Goal: Contribute content

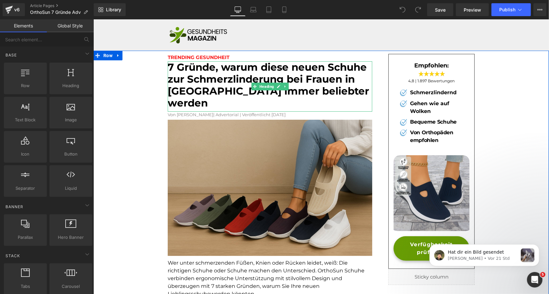
click at [229, 81] on font "7 Gründe, warum diese neuen Schuhe zur Schmerzlinderung bei Frauen in [GEOGRAPH…" at bounding box center [267, 85] width 201 height 48
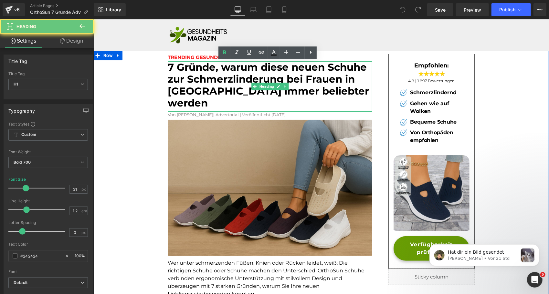
click at [229, 81] on font "7 Gründe, warum diese neuen Schuhe zur Schmerzlinderung bei Frauen in [GEOGRAPH…" at bounding box center [267, 85] width 201 height 48
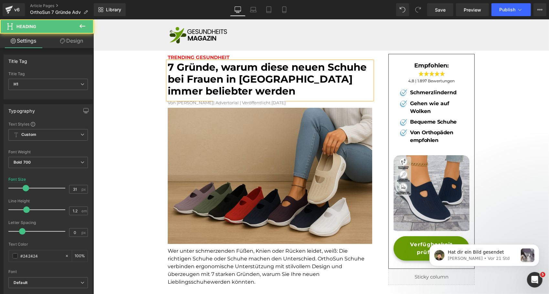
click at [327, 67] on font "7 Gründe, warum diese neuen Schuhe bei Frauen in [GEOGRAPHIC_DATA] immer belieb…" at bounding box center [266, 79] width 199 height 36
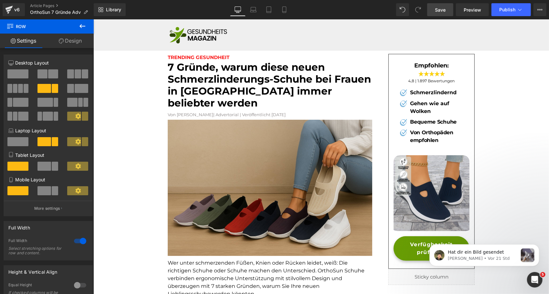
click at [444, 8] on span "Save" at bounding box center [440, 9] width 11 height 7
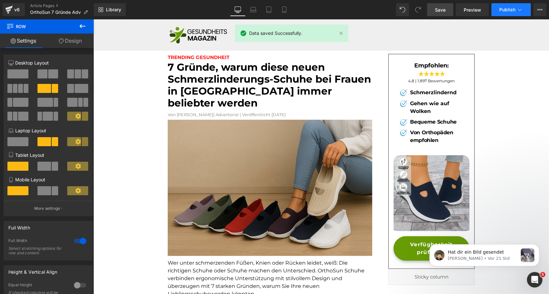
click at [511, 8] on span "Publish" at bounding box center [507, 9] width 16 height 5
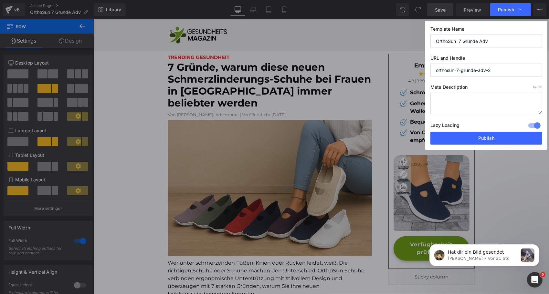
drag, startPoint x: 456, startPoint y: 136, endPoint x: 497, endPoint y: 68, distance: 78.9
click at [497, 68] on div "Template Name OrthoSun 7 Gründe Adv URL and Handle orthosun-7-grunde-adv-2 Meta…" at bounding box center [486, 85] width 122 height 129
click at [456, 67] on input "orthosun-7-grunde-adv-2" at bounding box center [486, 70] width 112 height 13
click at [454, 70] on input "orthosun-7-grunde-adv-2" at bounding box center [486, 70] width 112 height 13
click at [456, 71] on input "orthosundamen-7-grunde-adv-2" at bounding box center [486, 70] width 112 height 13
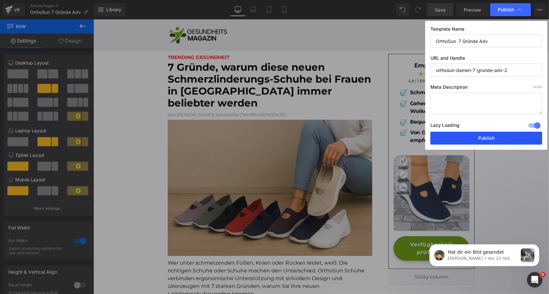
type input "orthosun-damen-7-grunde-adv-2"
click at [487, 136] on button "Publish" at bounding box center [486, 138] width 112 height 13
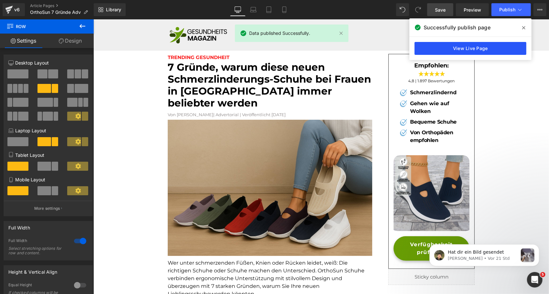
click at [475, 49] on link "View Live Page" at bounding box center [471, 48] width 112 height 13
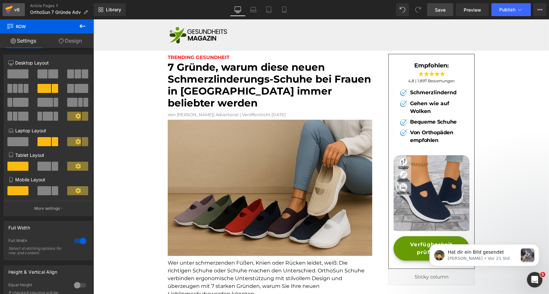
click at [16, 12] on div "v6" at bounding box center [17, 9] width 8 height 8
